Goal: Information Seeking & Learning: Learn about a topic

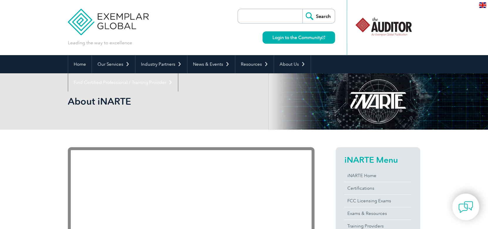
click at [482, 6] on img at bounding box center [481, 5] width 7 height 6
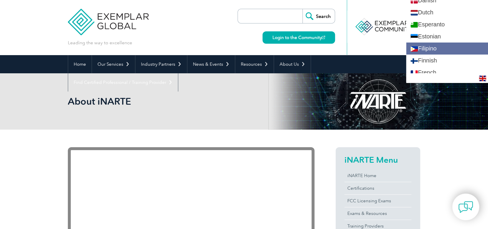
scroll to position [205, 0]
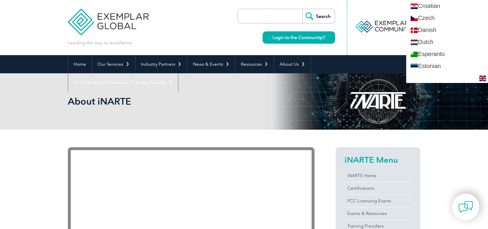
click at [353, 44] on div at bounding box center [350, 27] width 7 height 55
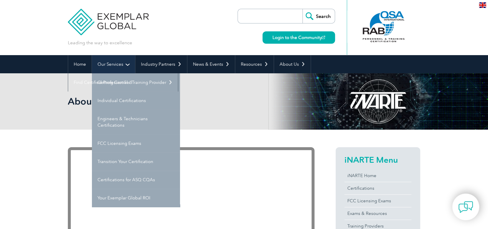
click at [110, 65] on link "Our Services" at bounding box center [113, 64] width 43 height 18
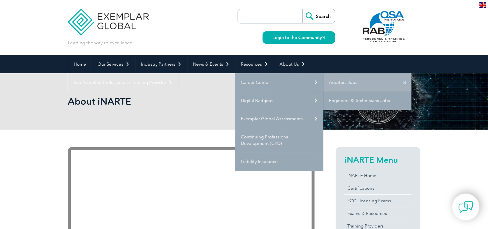
click at [361, 101] on link "Engineers & Technicians Jobs" at bounding box center [367, 101] width 88 height 18
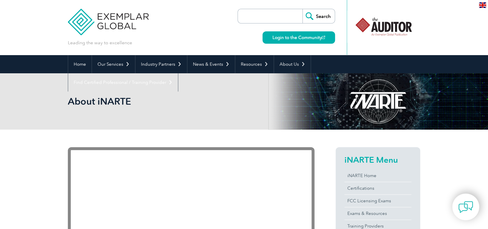
scroll to position [29, 0]
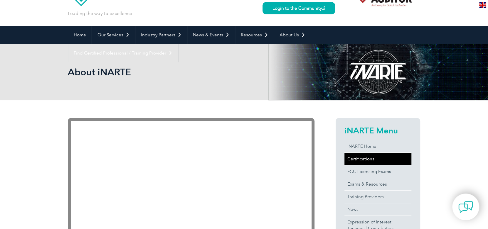
click at [367, 159] on link "Certifications" at bounding box center [377, 159] width 67 height 12
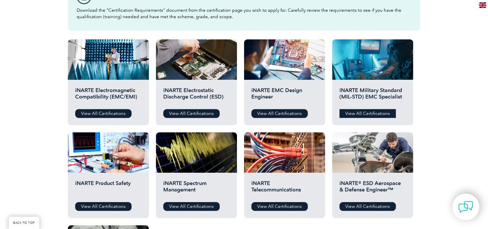
scroll to position [176, 0]
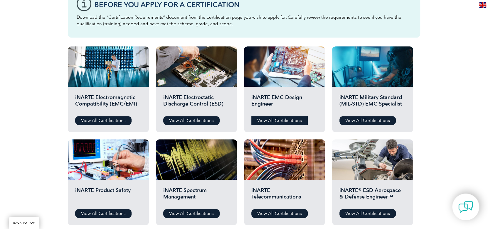
click at [284, 120] on link "View All Certifications" at bounding box center [279, 120] width 56 height 9
click at [104, 119] on link "View All Certifications" at bounding box center [103, 120] width 56 height 9
click at [198, 119] on link "View All Certifications" at bounding box center [191, 120] width 56 height 9
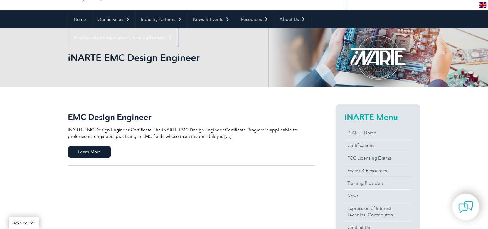
scroll to position [58, 0]
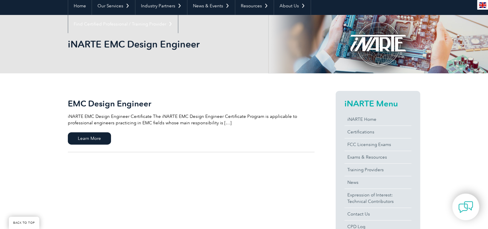
click at [225, 121] on p "iNARTE EMC Design Engineer Certificate The iNARTE EMC Design Engineer Certifica…" at bounding box center [191, 119] width 246 height 13
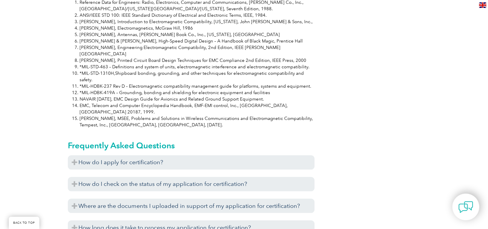
scroll to position [551, 0]
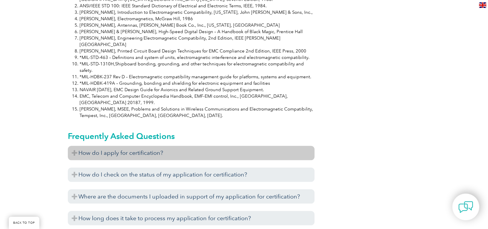
click at [138, 146] on h3 "How do I apply for certification?" at bounding box center [191, 153] width 246 height 14
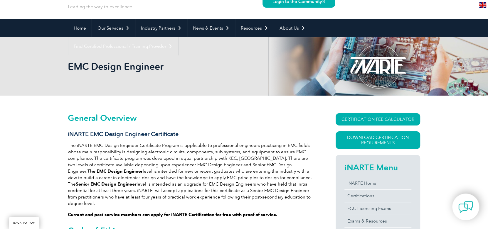
scroll to position [23, 0]
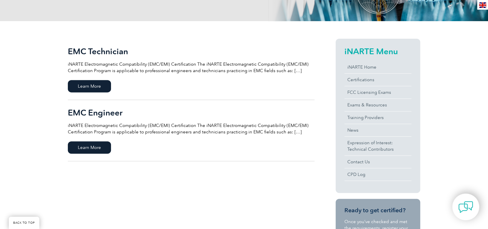
scroll to position [117, 0]
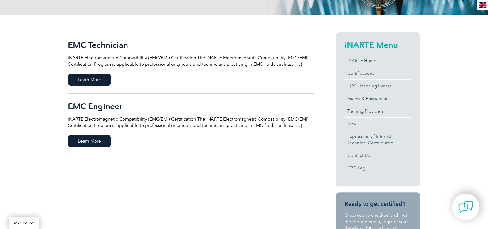
click at [294, 126] on p "iNARTE Electromagnetic Compatibility (EMC/EMI) Certification The iNARTE Electro…" at bounding box center [191, 122] width 246 height 13
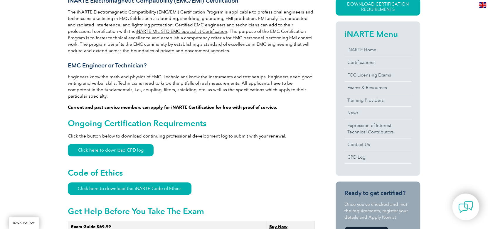
scroll to position [199, 0]
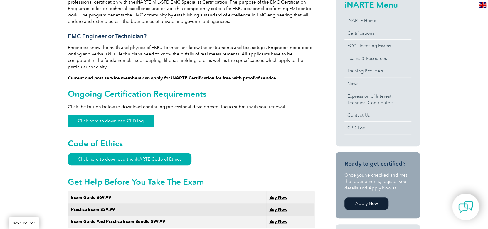
click at [141, 116] on link "Click here to download CPD log" at bounding box center [111, 121] width 86 height 12
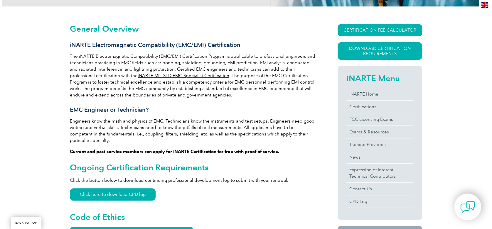
scroll to position [111, 0]
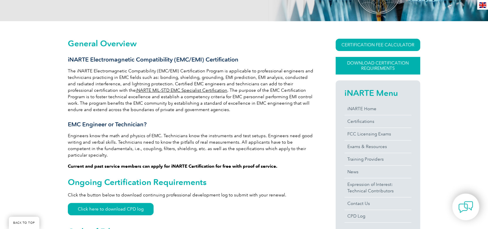
click at [396, 70] on link "Download Certification Requirements" at bounding box center [377, 66] width 84 height 18
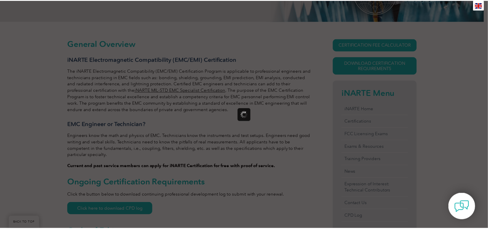
scroll to position [0, 0]
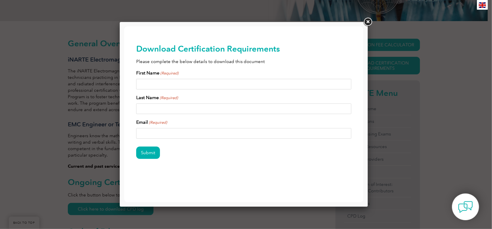
click at [368, 21] on link at bounding box center [367, 22] width 11 height 11
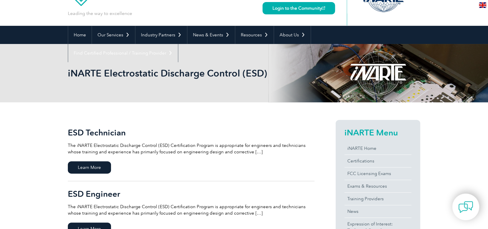
scroll to position [58, 0]
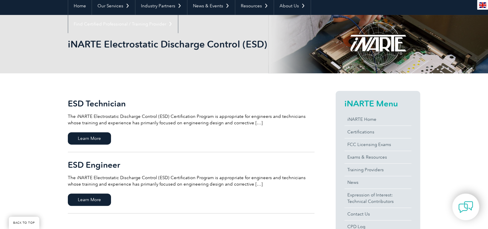
click at [238, 184] on p "The iNARTE Electrostatic Discharge Control (ESD) Certification Program is appro…" at bounding box center [191, 181] width 246 height 13
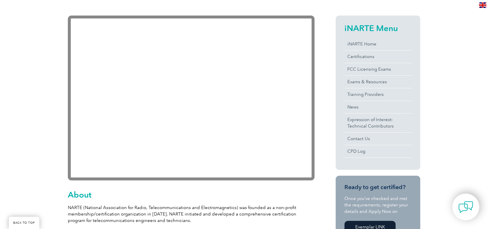
scroll to position [141, 0]
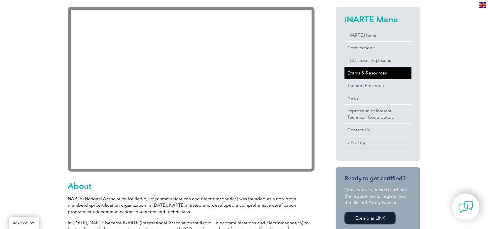
click at [370, 75] on link "Exams & Resources" at bounding box center [377, 73] width 67 height 12
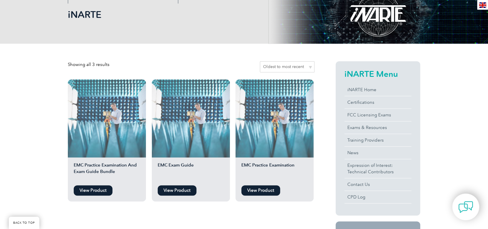
scroll to position [117, 0]
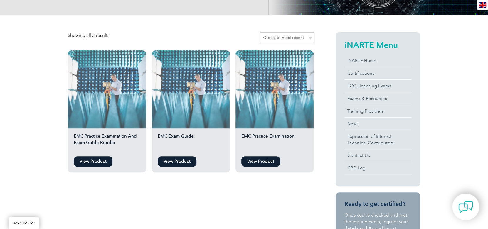
click at [265, 161] on link "View Product" at bounding box center [260, 161] width 39 height 10
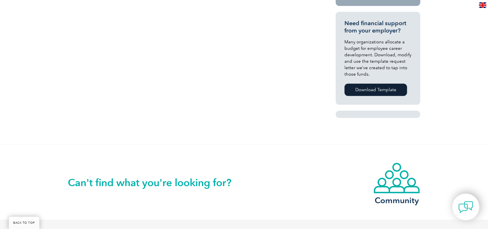
scroll to position [381, 0]
